Goal: Information Seeking & Learning: Learn about a topic

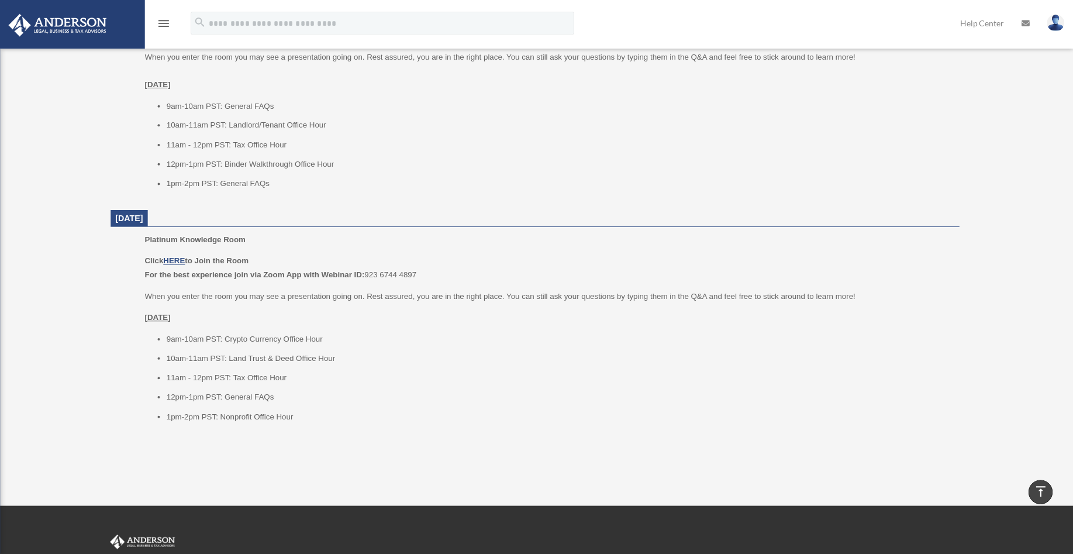
scroll to position [1252, 0]
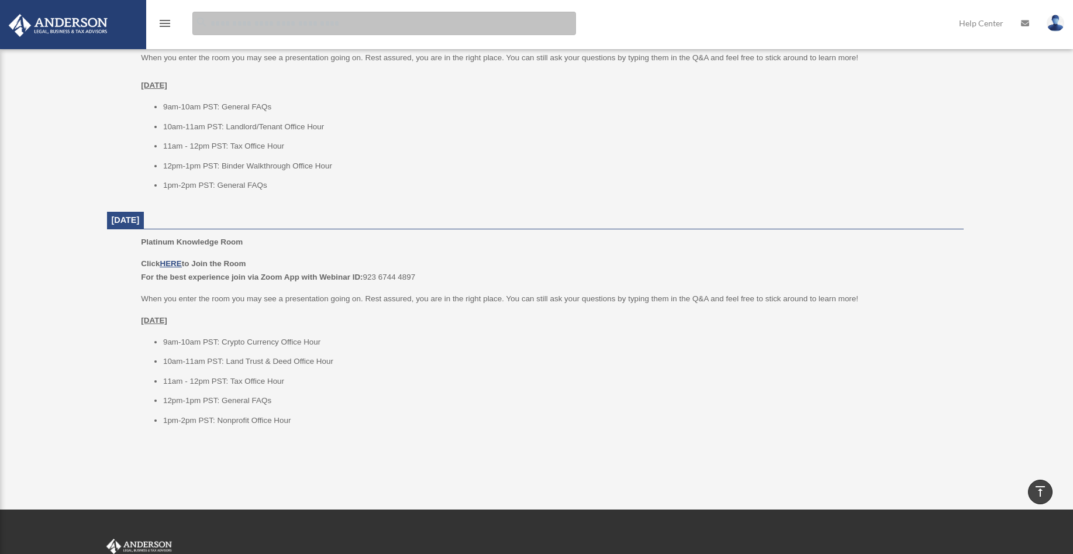
drag, startPoint x: 446, startPoint y: 15, endPoint x: 447, endPoint y: -12, distance: 26.9
click at [447, 12] on input "search" at bounding box center [384, 23] width 384 height 23
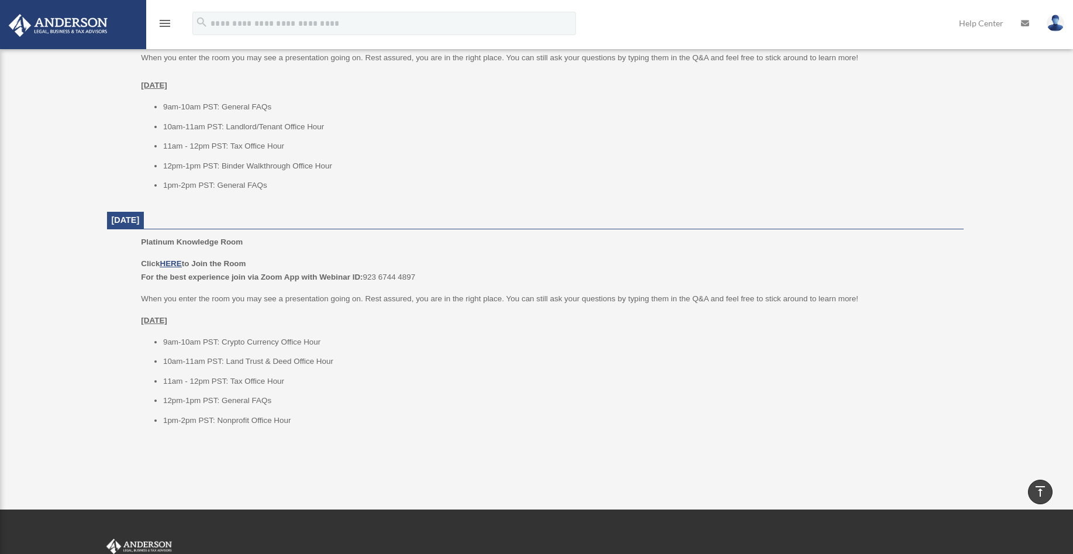
click at [43, 21] on img at bounding box center [58, 25] width 106 height 23
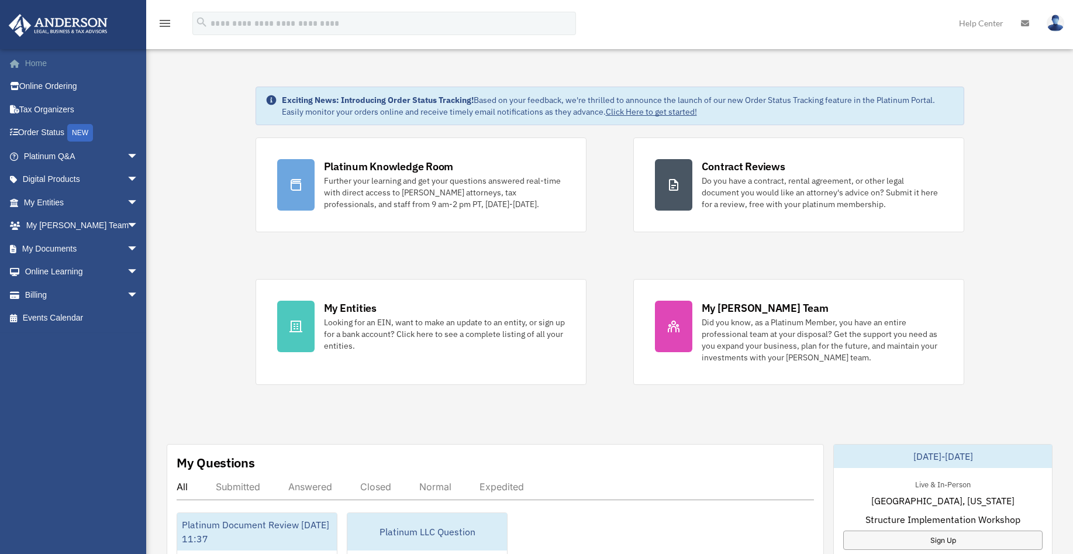
click at [35, 67] on link "Home" at bounding box center [82, 62] width 148 height 23
click at [1060, 24] on img at bounding box center [1056, 23] width 18 height 17
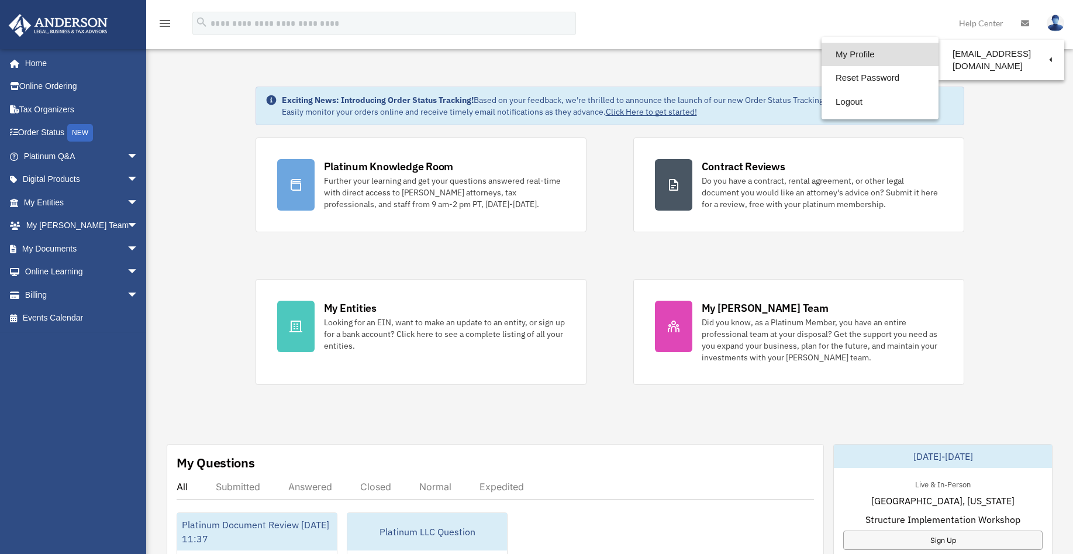
click at [842, 52] on link "My Profile" at bounding box center [880, 55] width 117 height 24
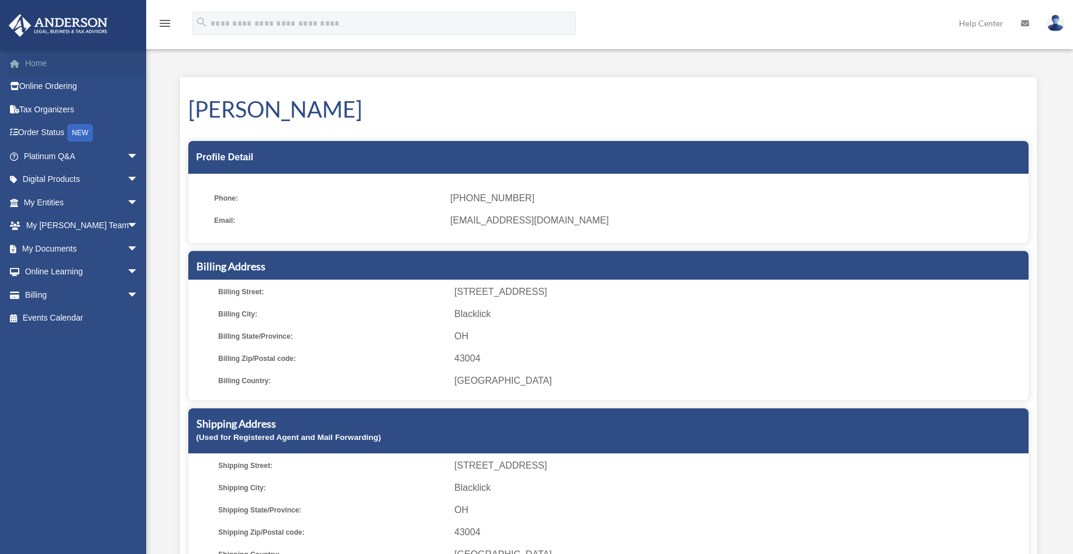
click at [44, 66] on link "Home" at bounding box center [82, 62] width 148 height 23
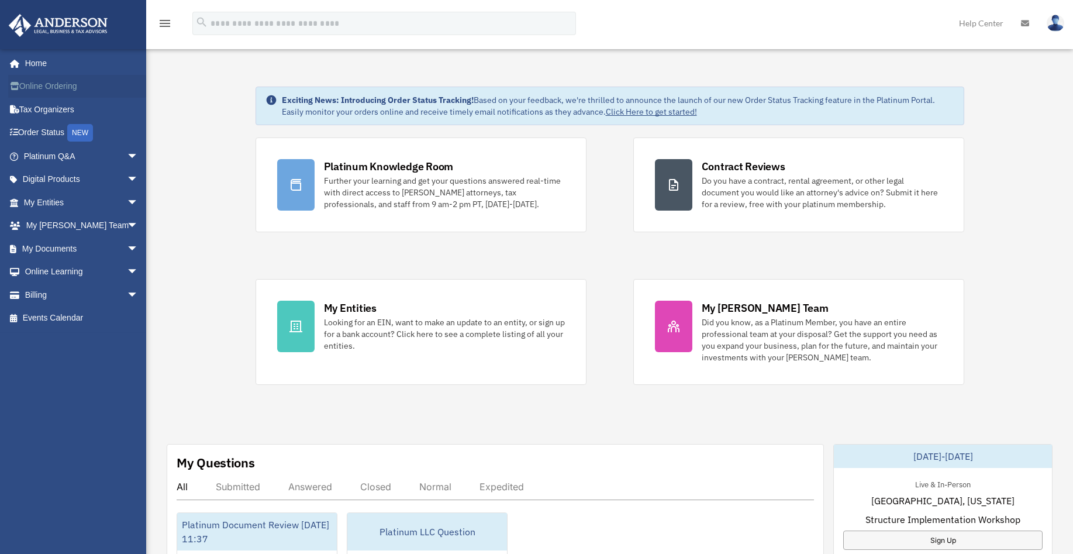
click at [42, 83] on link "Online Ordering" at bounding box center [82, 86] width 148 height 23
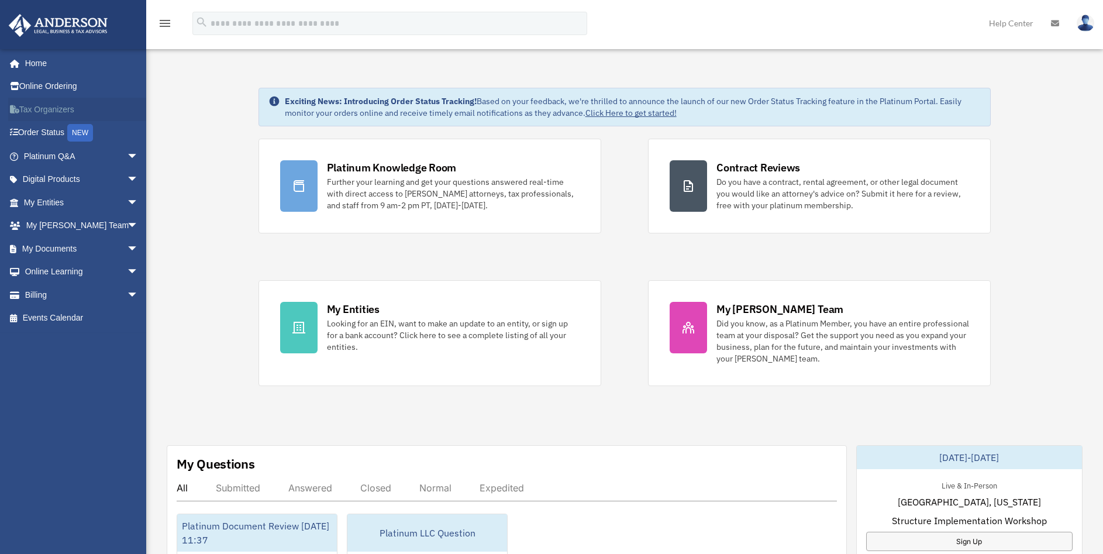
click at [35, 105] on link "Tax Organizers" at bounding box center [82, 109] width 148 height 23
click at [127, 158] on span "arrow_drop_down" at bounding box center [138, 156] width 23 height 24
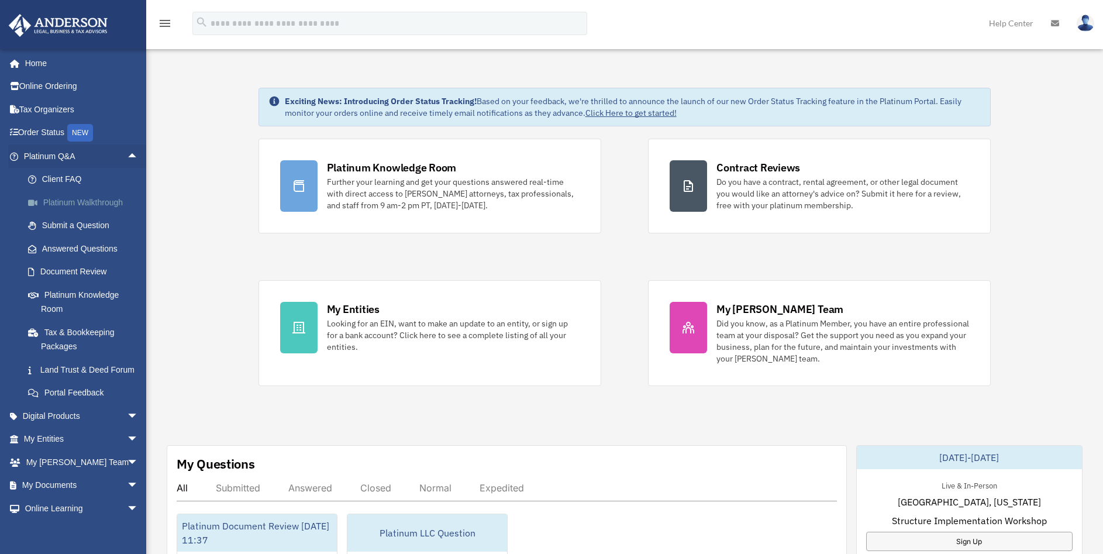
click at [106, 205] on link "Platinum Walkthrough" at bounding box center [86, 202] width 140 height 23
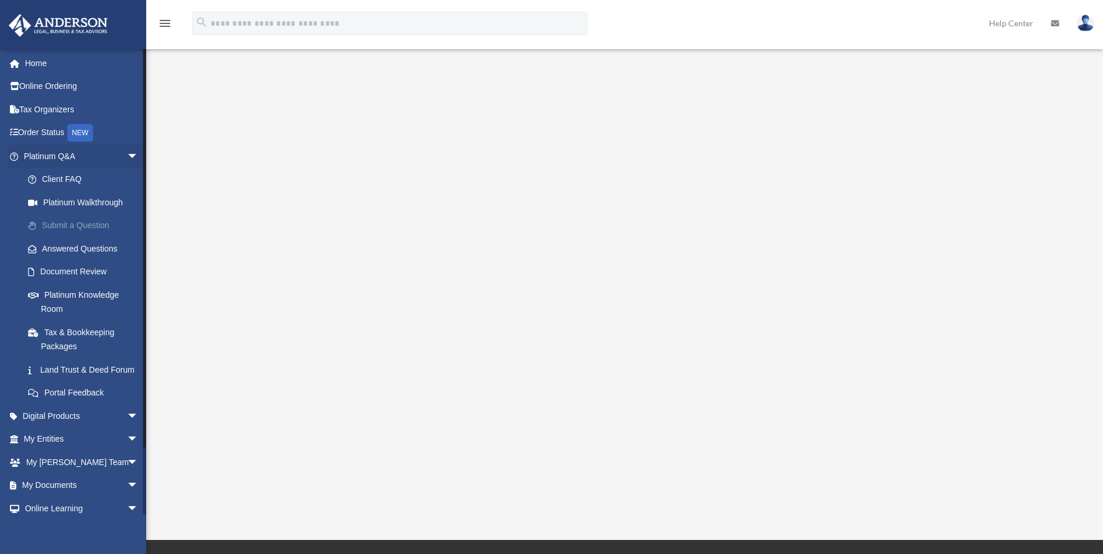
click at [60, 227] on link "Submit a Question" at bounding box center [86, 225] width 140 height 23
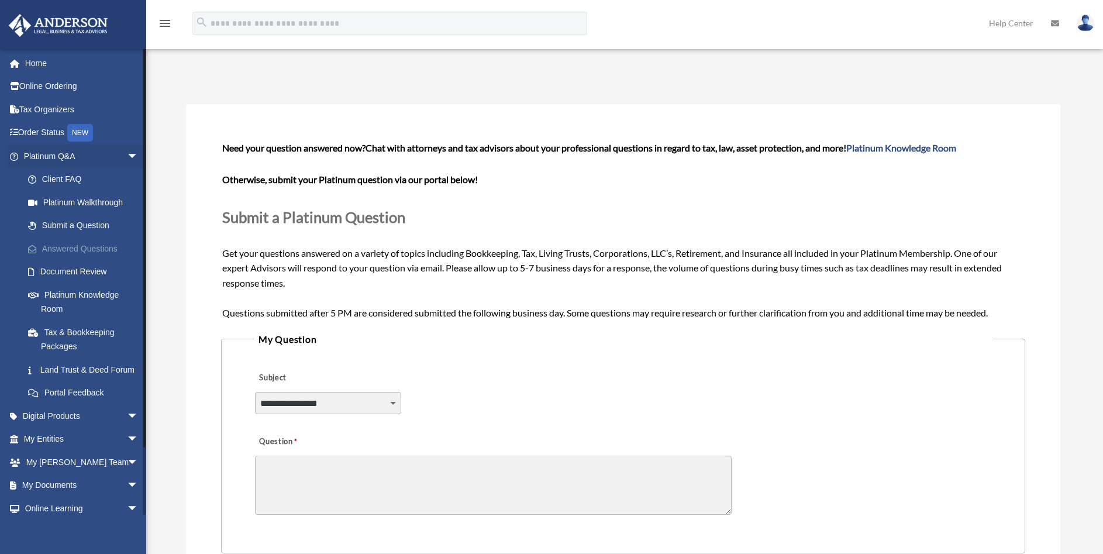
click at [109, 247] on link "Answered Questions" at bounding box center [86, 248] width 140 height 23
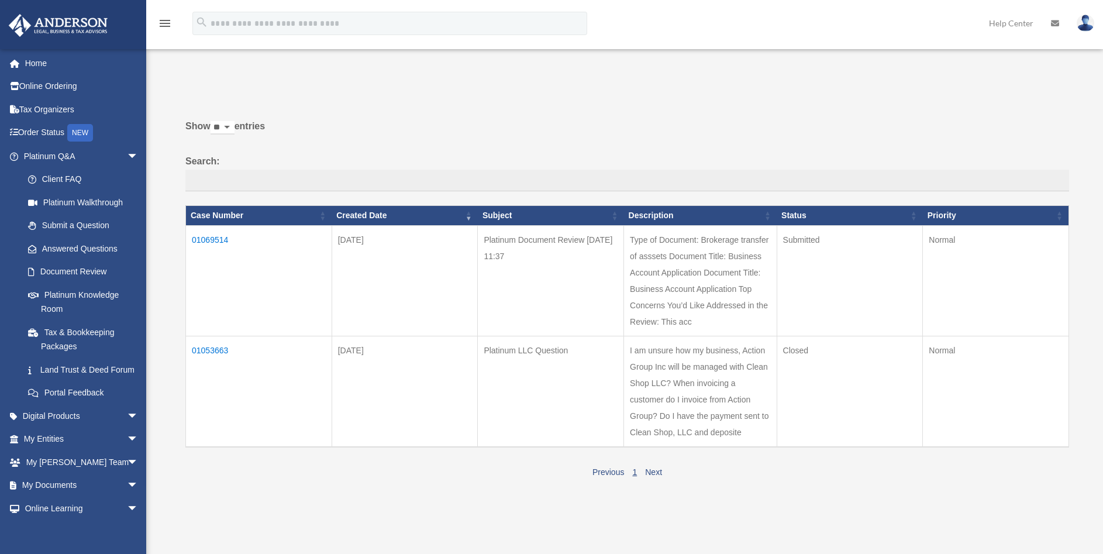
click at [715, 287] on td "Type of Document: Brokerage transfer of asssets Document Title: Business Accoun…" at bounding box center [700, 281] width 153 height 111
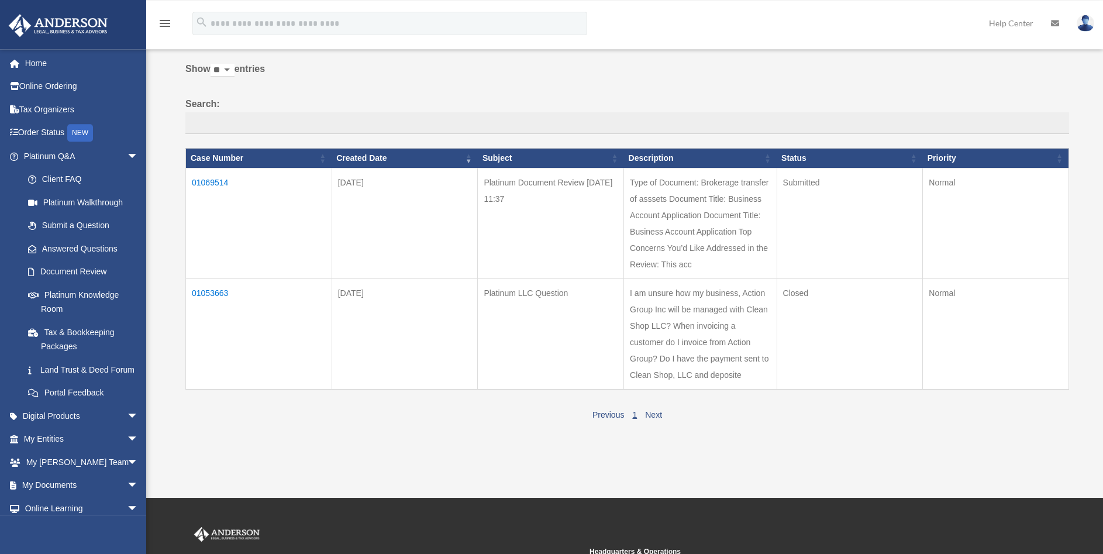
scroll to position [119, 0]
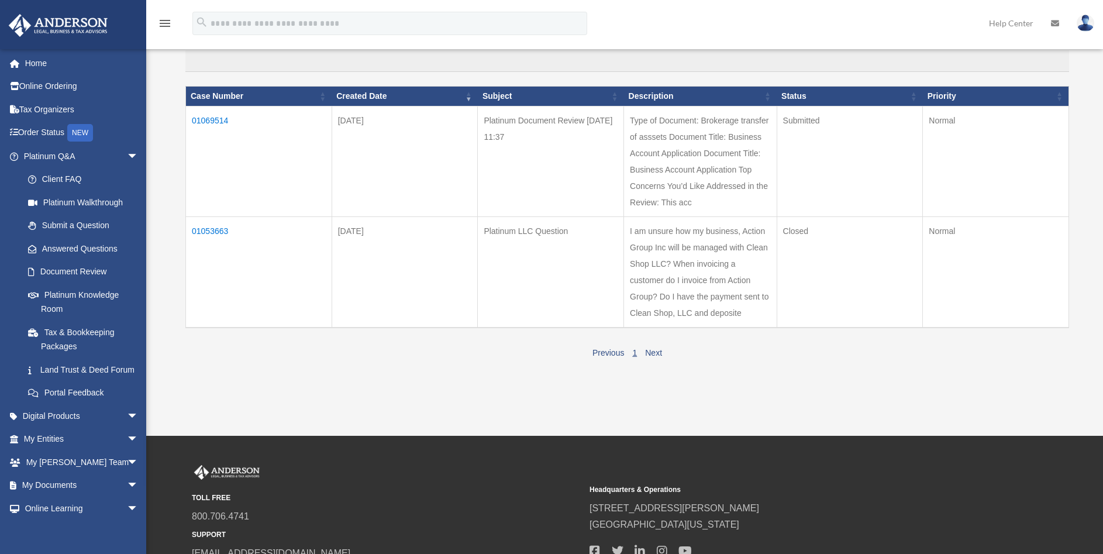
click at [694, 204] on td "Type of Document: Brokerage transfer of asssets Document Title: Business Accoun…" at bounding box center [700, 161] width 153 height 111
click at [212, 122] on td "01069514" at bounding box center [259, 161] width 146 height 111
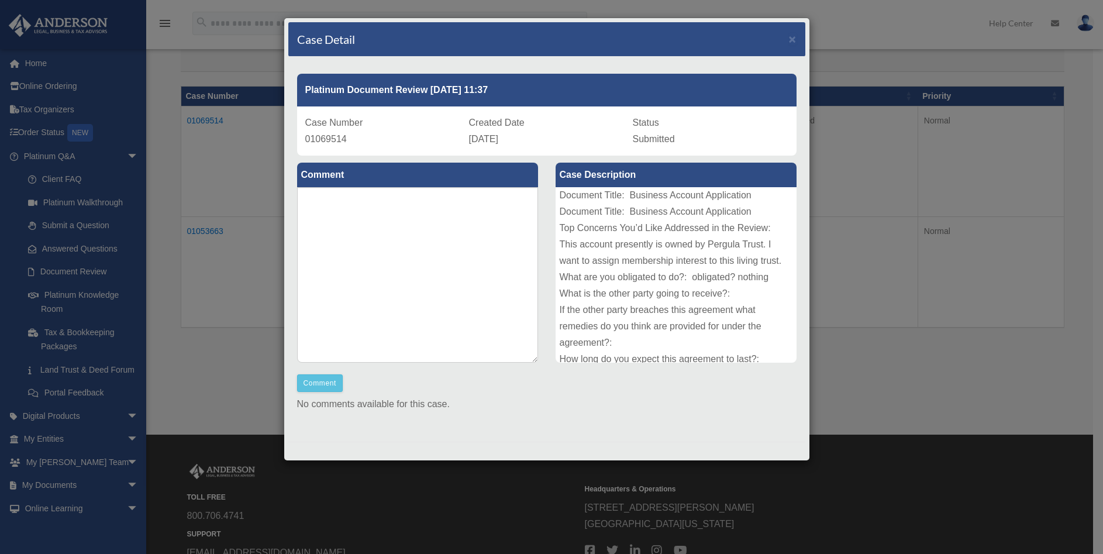
scroll to position [0, 0]
click at [789, 37] on span "×" at bounding box center [793, 38] width 8 height 13
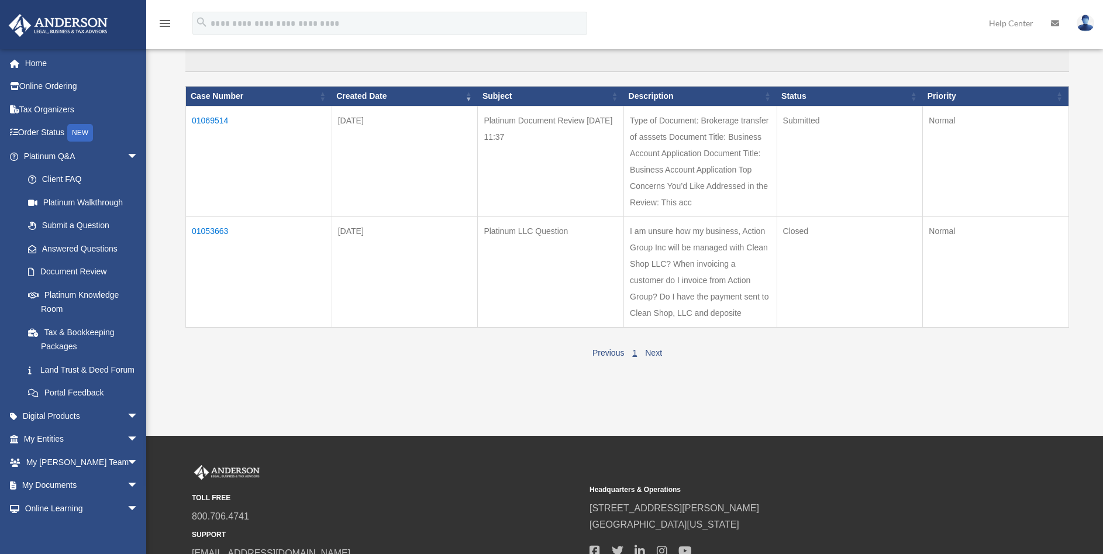
click at [223, 232] on td "01053663" at bounding box center [259, 272] width 146 height 111
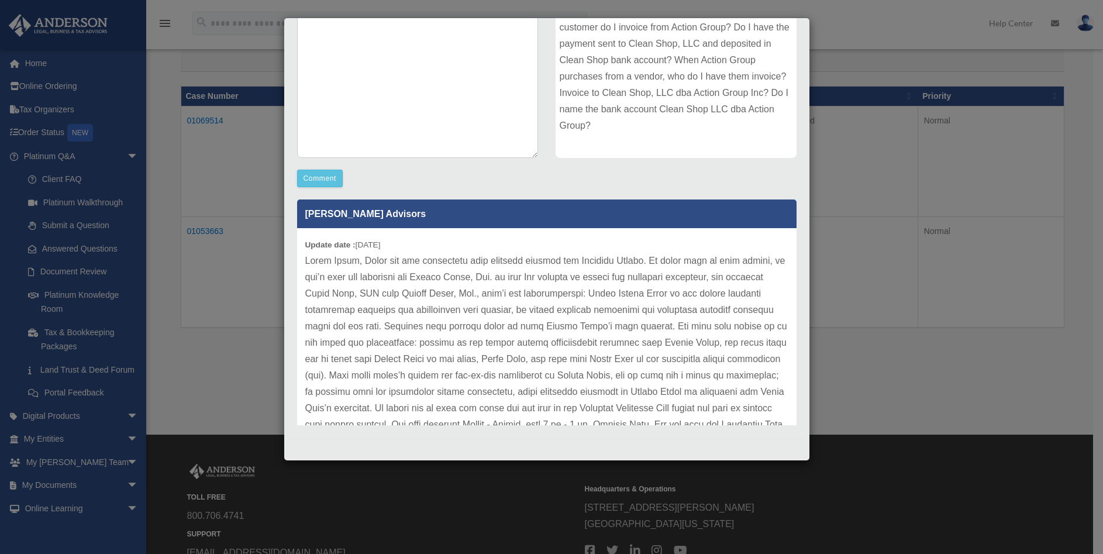
drag, startPoint x: 214, startPoint y: 60, endPoint x: 219, endPoint y: 56, distance: 6.3
click at [218, 59] on div "Case Detail × Platinum LLC Question Case Number 01053663 Created Date July 24, …" at bounding box center [551, 277] width 1103 height 554
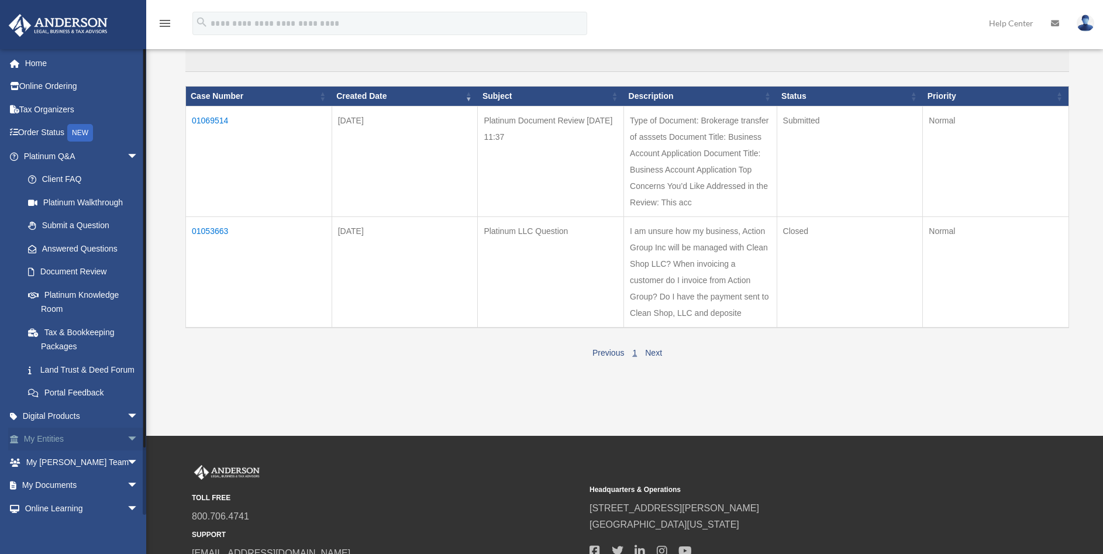
click at [127, 452] on span "arrow_drop_down" at bounding box center [138, 440] width 23 height 24
click at [75, 474] on link "Overview" at bounding box center [86, 461] width 140 height 23
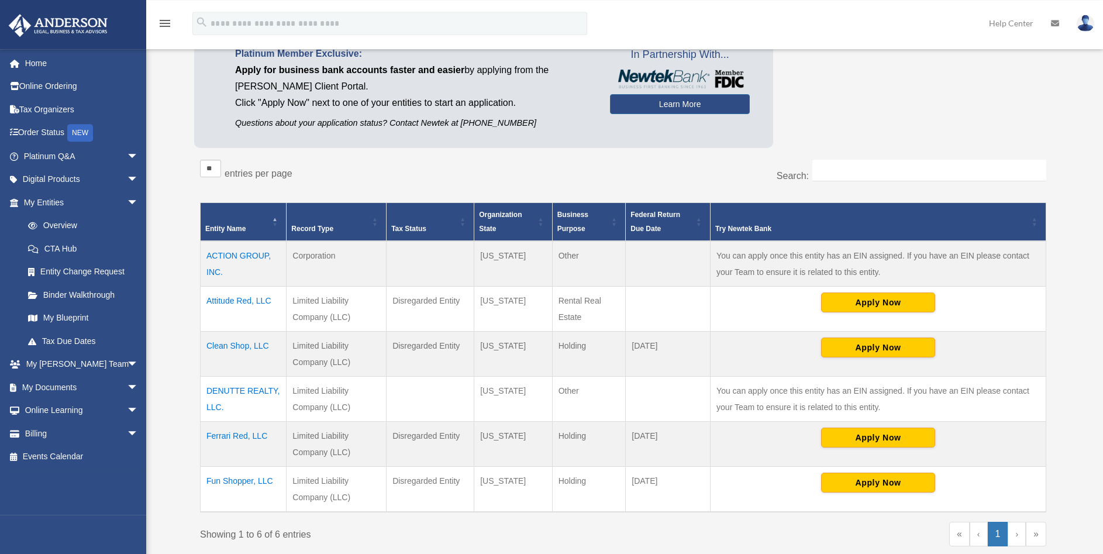
scroll to position [119, 0]
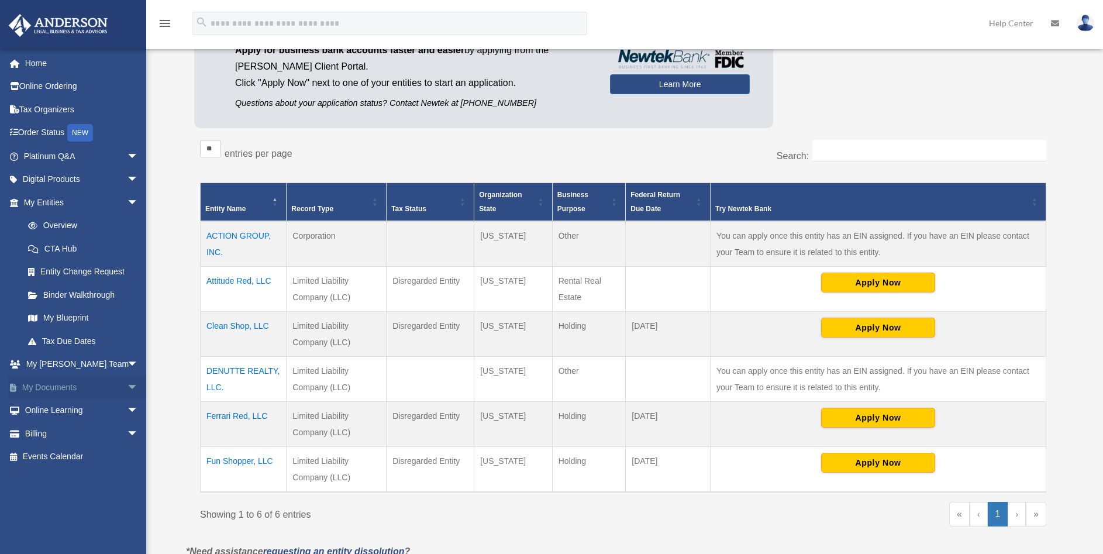
click at [127, 388] on span "arrow_drop_down" at bounding box center [138, 387] width 23 height 24
click at [127, 362] on span "arrow_drop_down" at bounding box center [138, 365] width 23 height 24
click at [99, 413] on link "[PERSON_NAME] System" at bounding box center [86, 424] width 140 height 23
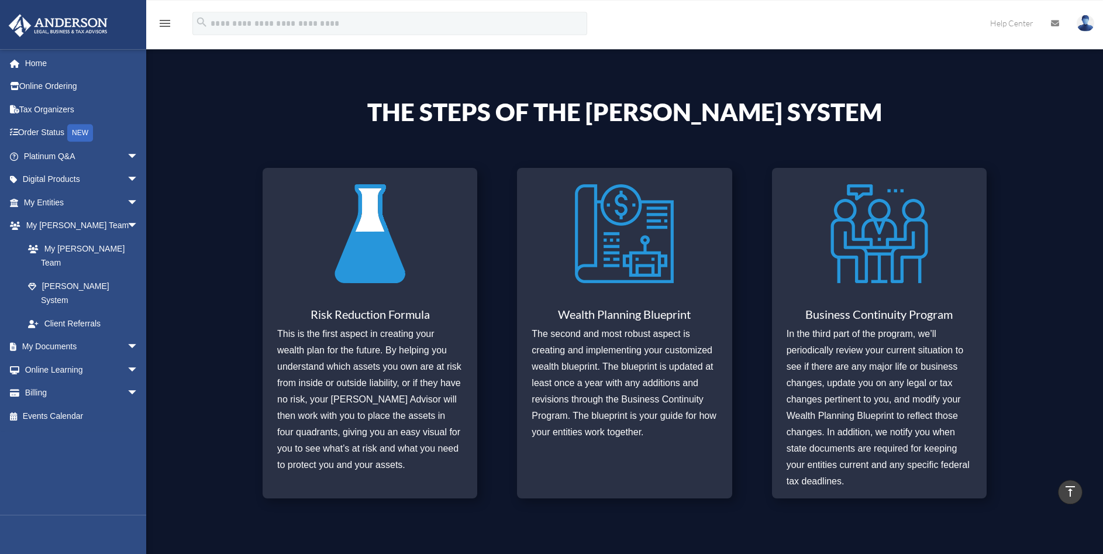
scroll to position [358, 0]
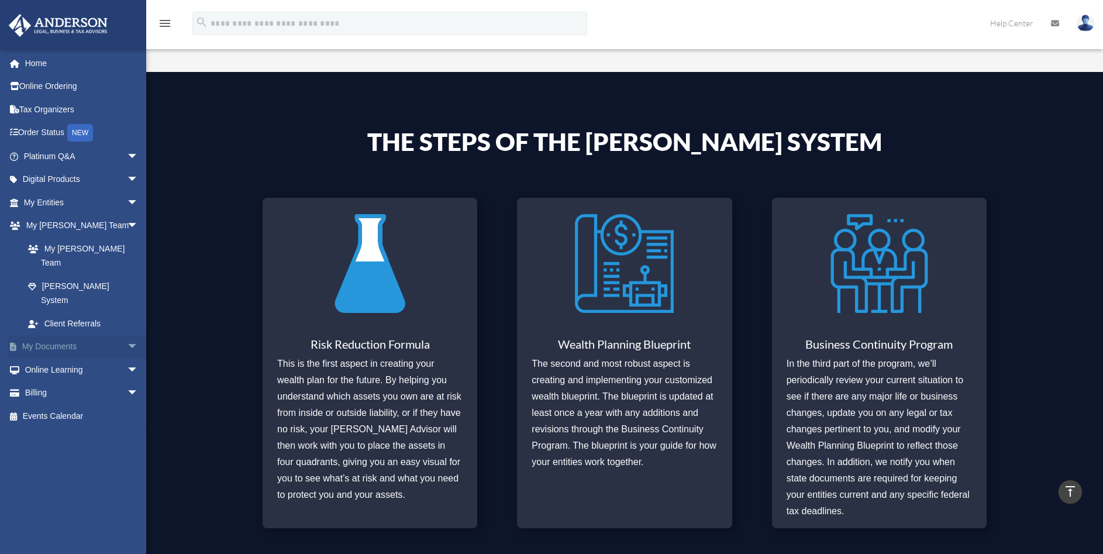
click at [127, 335] on span "arrow_drop_down" at bounding box center [138, 347] width 23 height 24
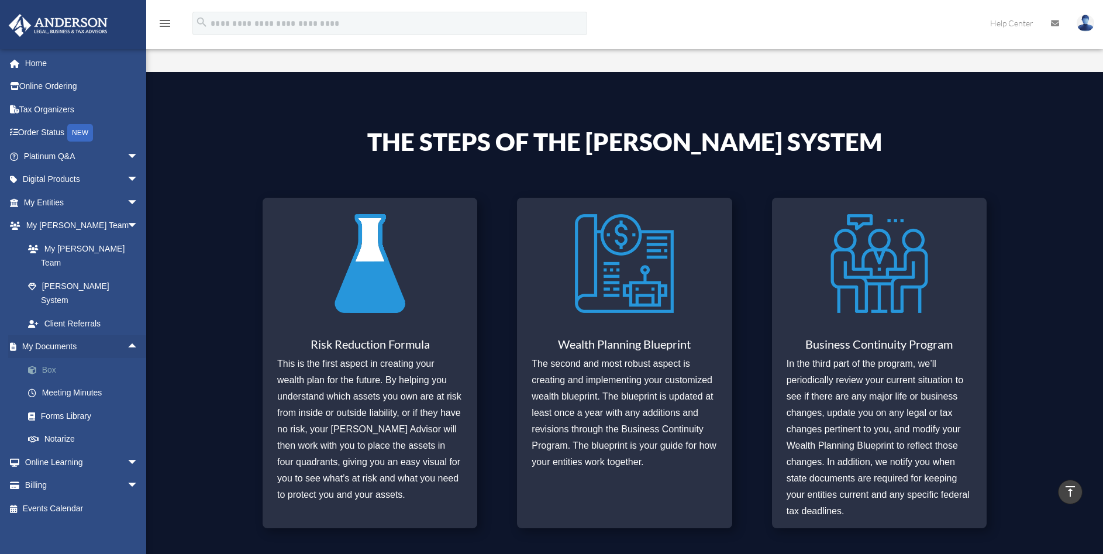
click at [57, 358] on link "Box" at bounding box center [86, 369] width 140 height 23
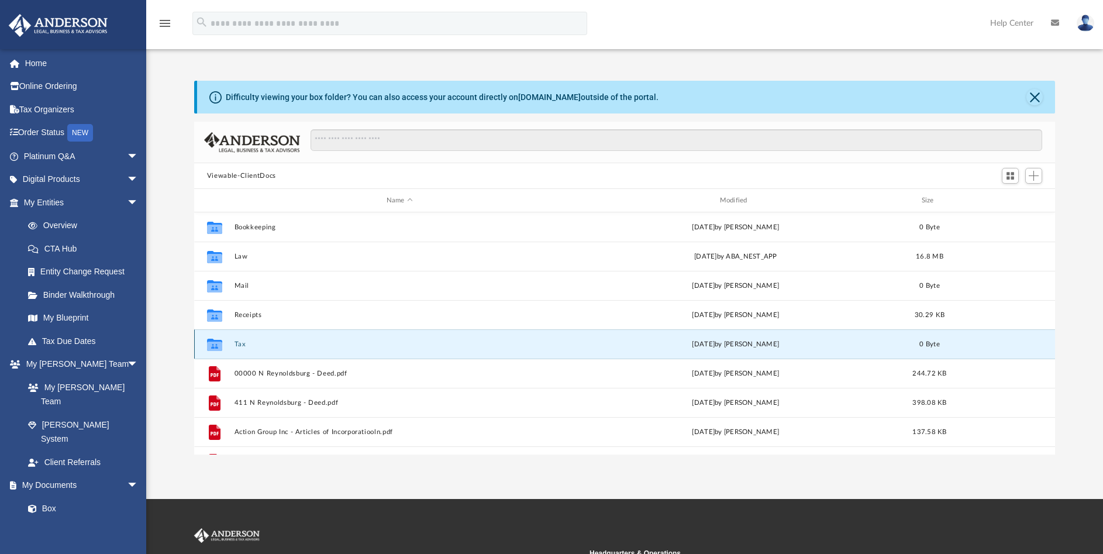
click at [240, 342] on button "Tax" at bounding box center [399, 344] width 331 height 8
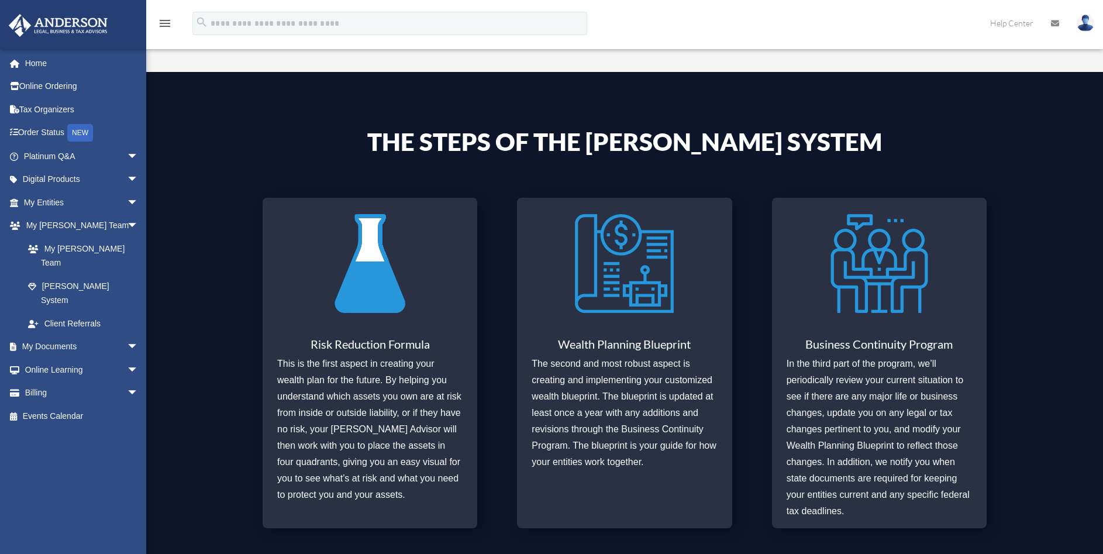
scroll to position [358, 0]
click at [47, 63] on link "Home" at bounding box center [82, 62] width 148 height 23
